Goal: Check status

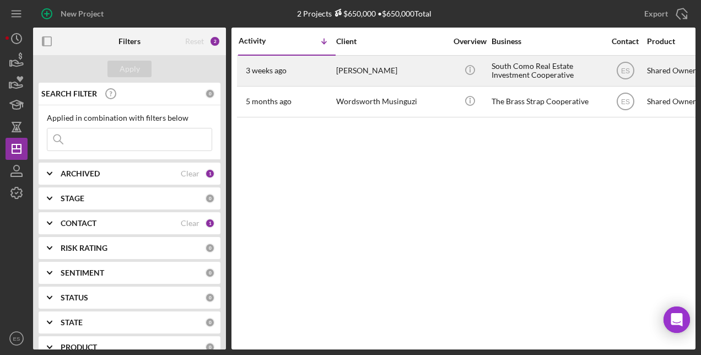
click at [268, 66] on time "3 weeks ago" at bounding box center [266, 70] width 41 height 9
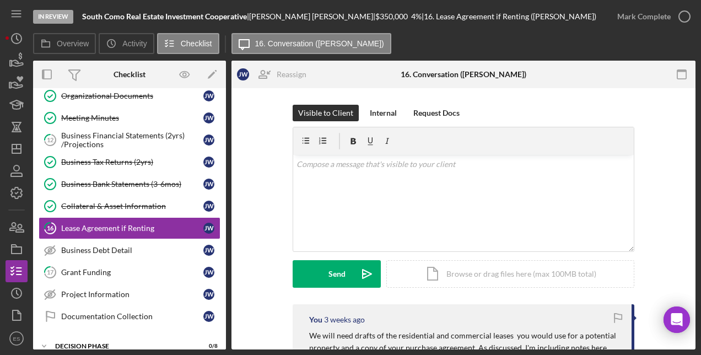
scroll to position [90, 0]
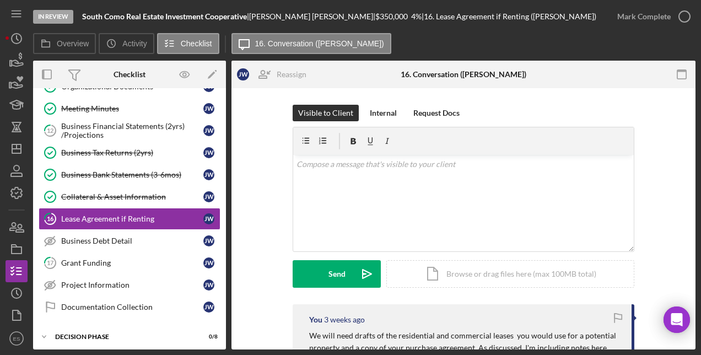
drag, startPoint x: 222, startPoint y: 172, endPoint x: 239, endPoint y: 62, distance: 111.5
click at [239, 62] on div "Overview Internal Workflow Stage In Review Icon/Dropdown Arrow Archive (can una…" at bounding box center [364, 205] width 662 height 289
drag, startPoint x: 222, startPoint y: 159, endPoint x: 222, endPoint y: 86, distance: 73.3
click at [222, 86] on div "Checklist Icon/Edit J W L M S W M S E L M S Icon/Expander Application Informati…" at bounding box center [129, 205] width 193 height 289
drag, startPoint x: 226, startPoint y: 161, endPoint x: 226, endPoint y: 106, distance: 55.1
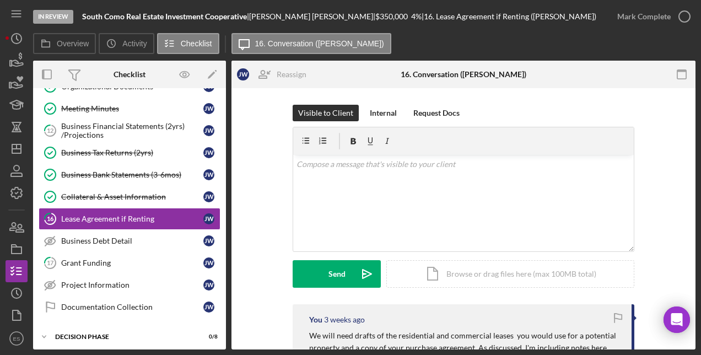
click at [226, 106] on div "Overview Internal Workflow Stage In Review Icon/Dropdown Arrow Archive (can una…" at bounding box center [364, 205] width 662 height 289
drag, startPoint x: 220, startPoint y: 242, endPoint x: 219, endPoint y: 184, distance: 58.4
click at [219, 184] on div "Organizational Documents Organizational Documents [PERSON_NAME] Meeting Minutes…" at bounding box center [129, 199] width 193 height 248
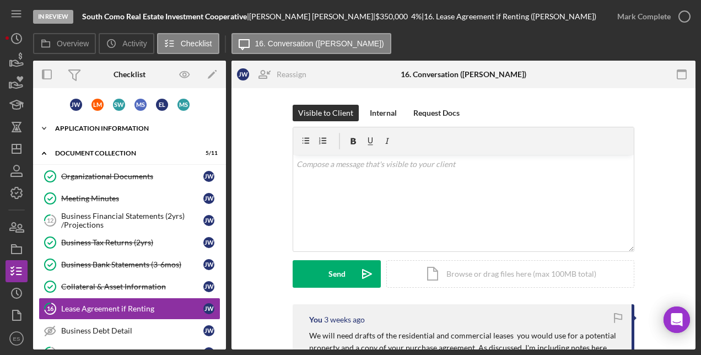
click at [132, 125] on div "Icon/Expander Application Information 25 / 27" at bounding box center [129, 128] width 193 height 22
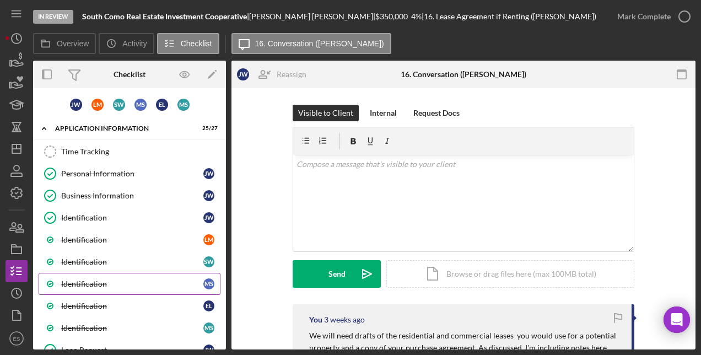
click at [92, 285] on div "Identification" at bounding box center [132, 283] width 142 height 9
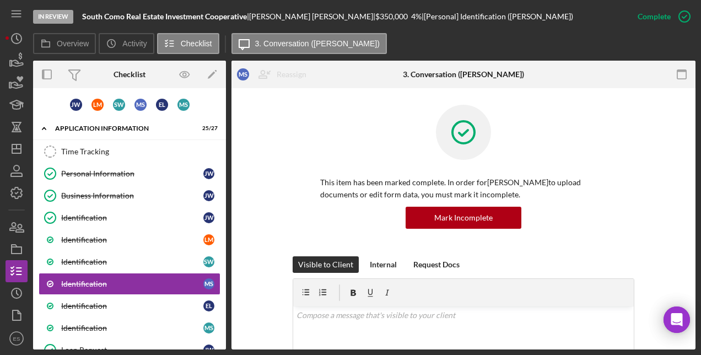
scroll to position [231, 0]
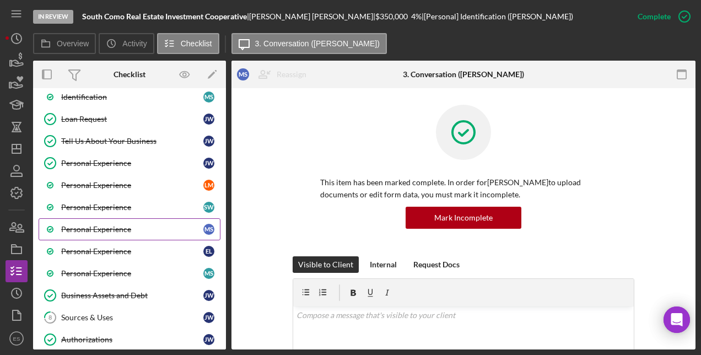
click at [128, 233] on div "Personal Experience" at bounding box center [132, 229] width 142 height 9
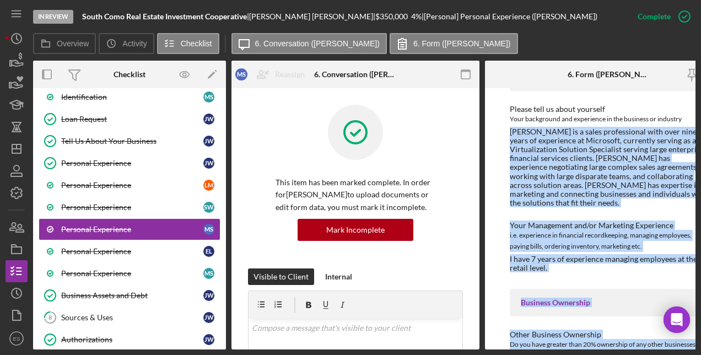
scroll to position [137, 0]
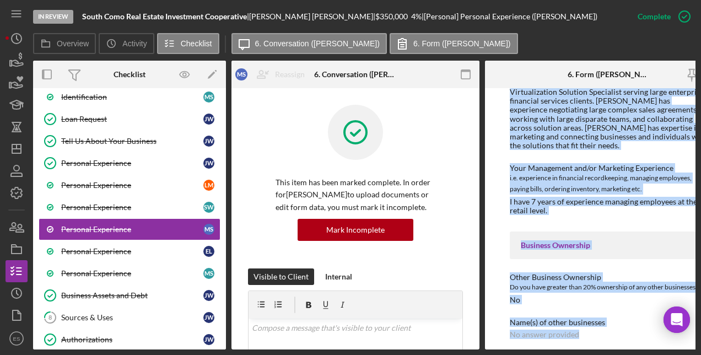
drag, startPoint x: 511, startPoint y: 214, endPoint x: 614, endPoint y: 366, distance: 183.3
click at [614, 354] on html "In Review South Como Real Estate Investment Cooperative | [PERSON_NAME] | $350,…" at bounding box center [350, 177] width 701 height 355
copy div "[PERSON_NAME] is a sales professional with over nine years of experience at Mic…"
